Goal: Task Accomplishment & Management: Manage account settings

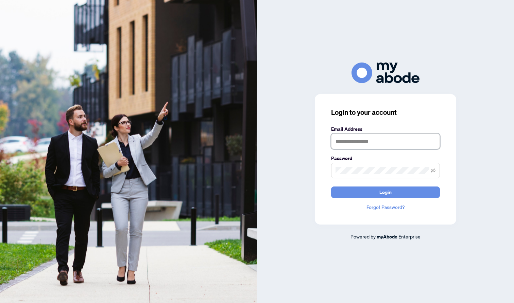
type input "**********"
click at [388, 192] on span "Login" at bounding box center [385, 192] width 12 height 11
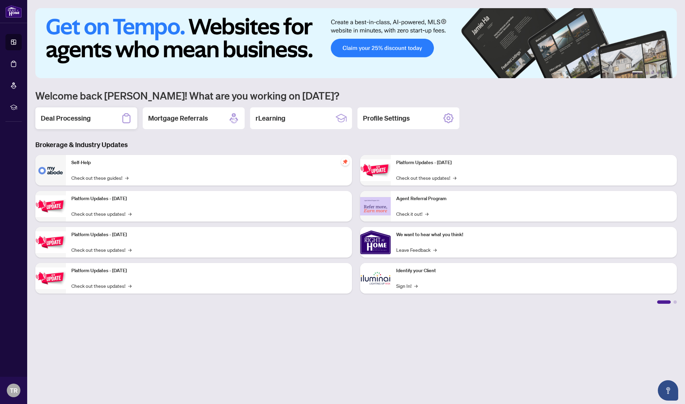
click at [104, 128] on div "Deal Processing" at bounding box center [86, 118] width 102 height 22
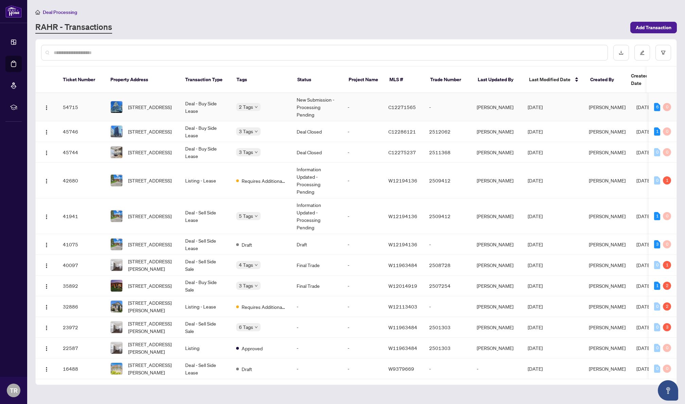
click at [280, 103] on div "2 Tags" at bounding box center [261, 107] width 50 height 8
click at [363, 94] on td "-" at bounding box center [362, 107] width 41 height 28
click at [227, 121] on td "Deal - Buy Side Lease" at bounding box center [205, 131] width 51 height 21
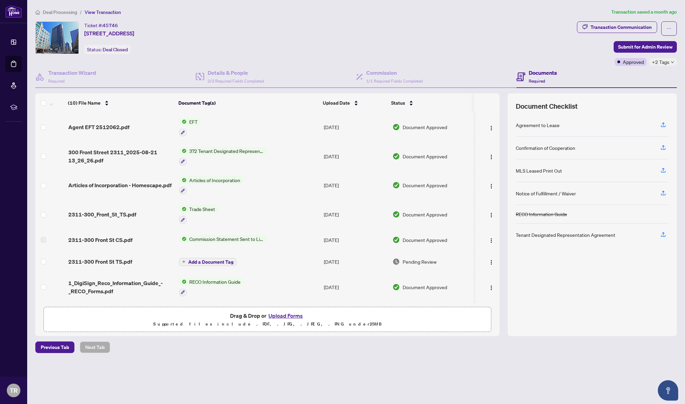
click at [214, 215] on div "Trade Sheet" at bounding box center [198, 214] width 39 height 18
click at [147, 217] on div "2311-300_Front_St_TS.pdf" at bounding box center [120, 214] width 105 height 8
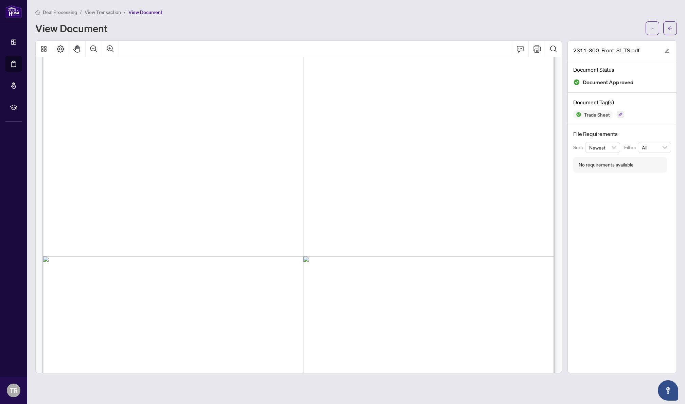
scroll to position [69, 0]
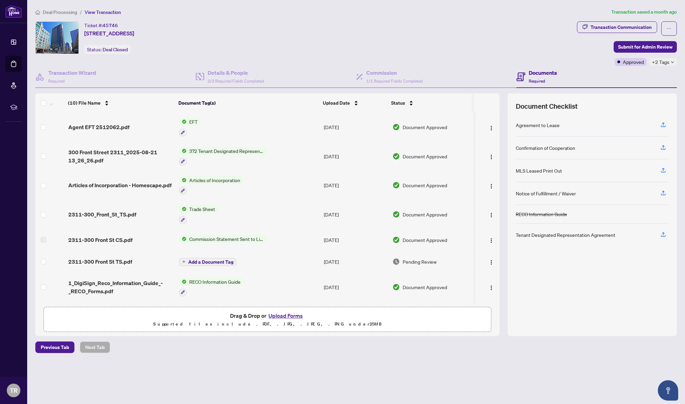
scroll to position [0, 0]
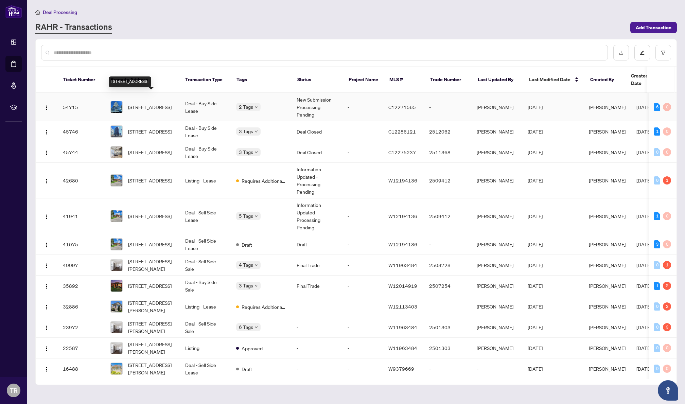
click at [152, 103] on span "[STREET_ADDRESS]" at bounding box center [150, 106] width 44 height 7
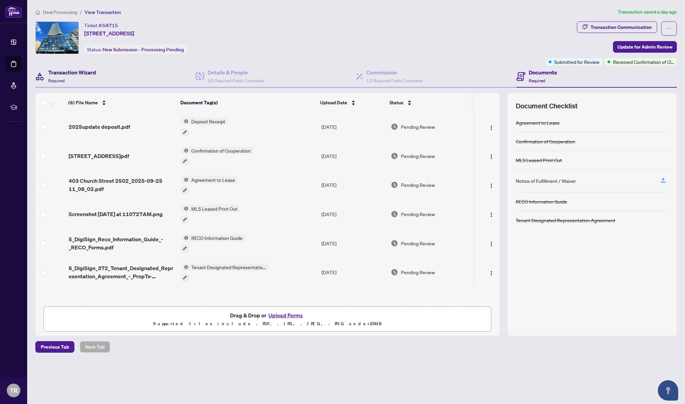
click at [57, 72] on h4 "Transaction Wizard" at bounding box center [72, 72] width 48 height 8
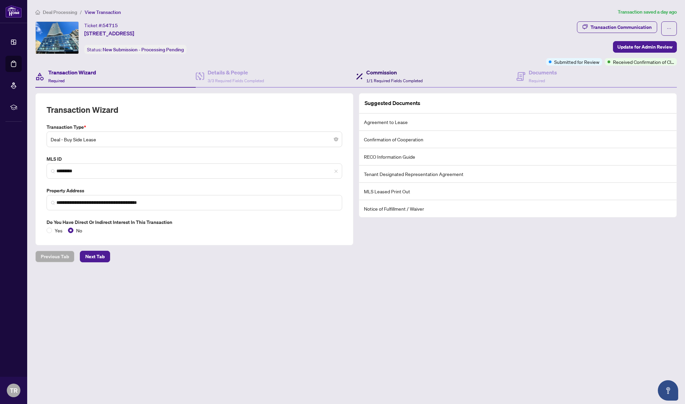
click at [394, 79] on span "1/1 Required Fields Completed" at bounding box center [394, 80] width 56 height 5
